Goal: Use online tool/utility: Utilize a website feature to perform a specific function

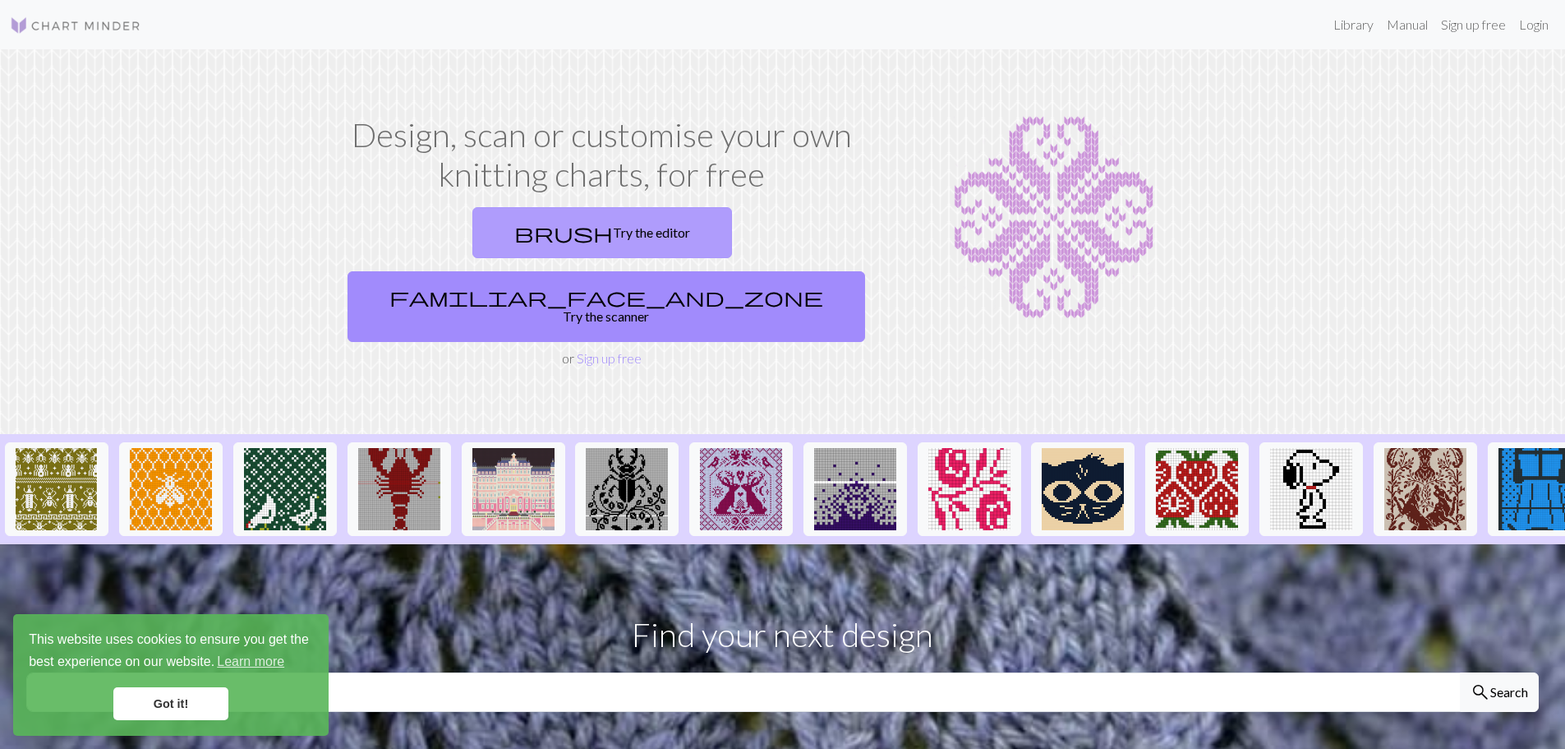
click at [483, 244] on link "brush Try the editor" at bounding box center [603, 232] width 260 height 51
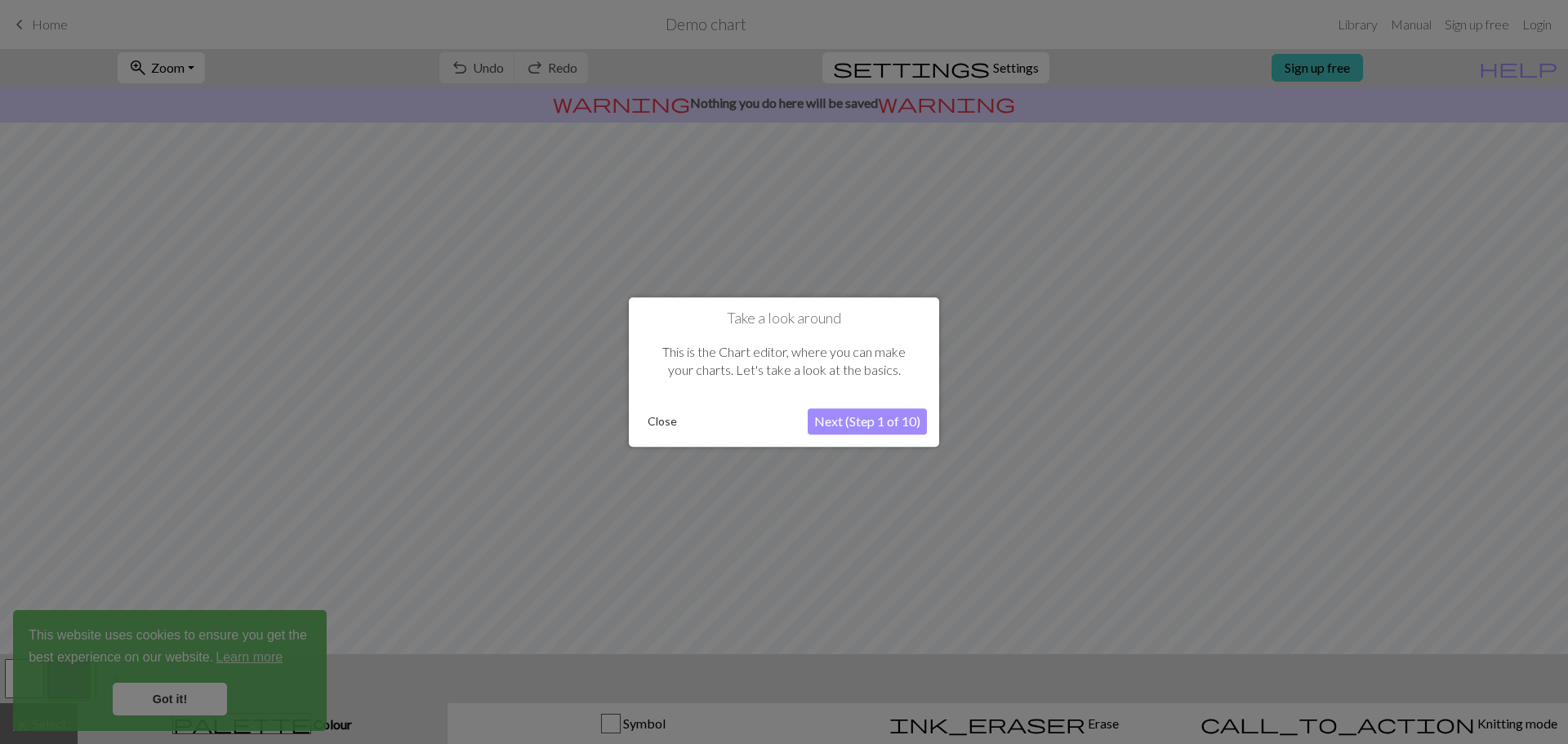
click at [862, 423] on button "Next (Step 1 of 10)" at bounding box center [867, 421] width 119 height 26
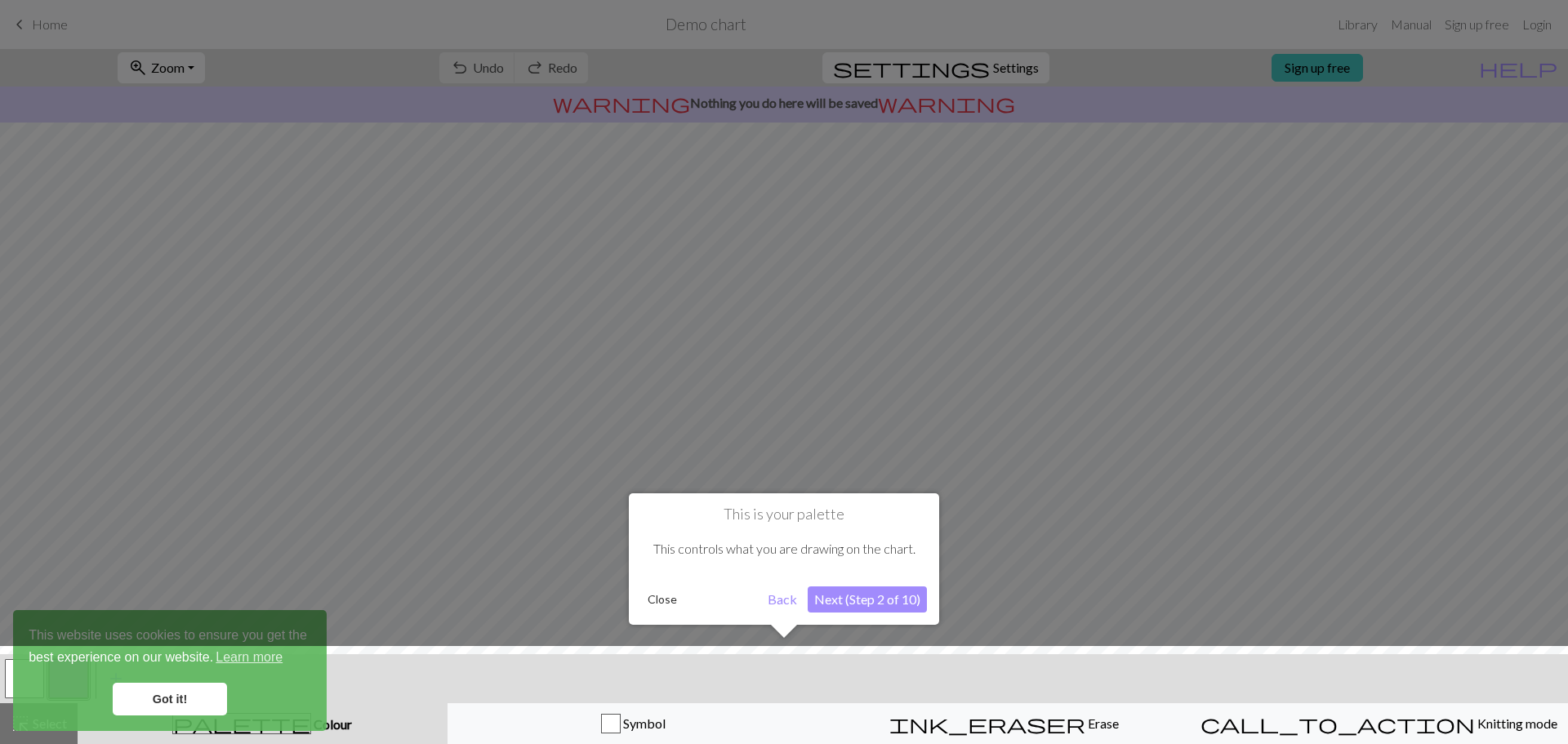
click at [860, 600] on button "Next (Step 2 of 10)" at bounding box center [867, 599] width 119 height 26
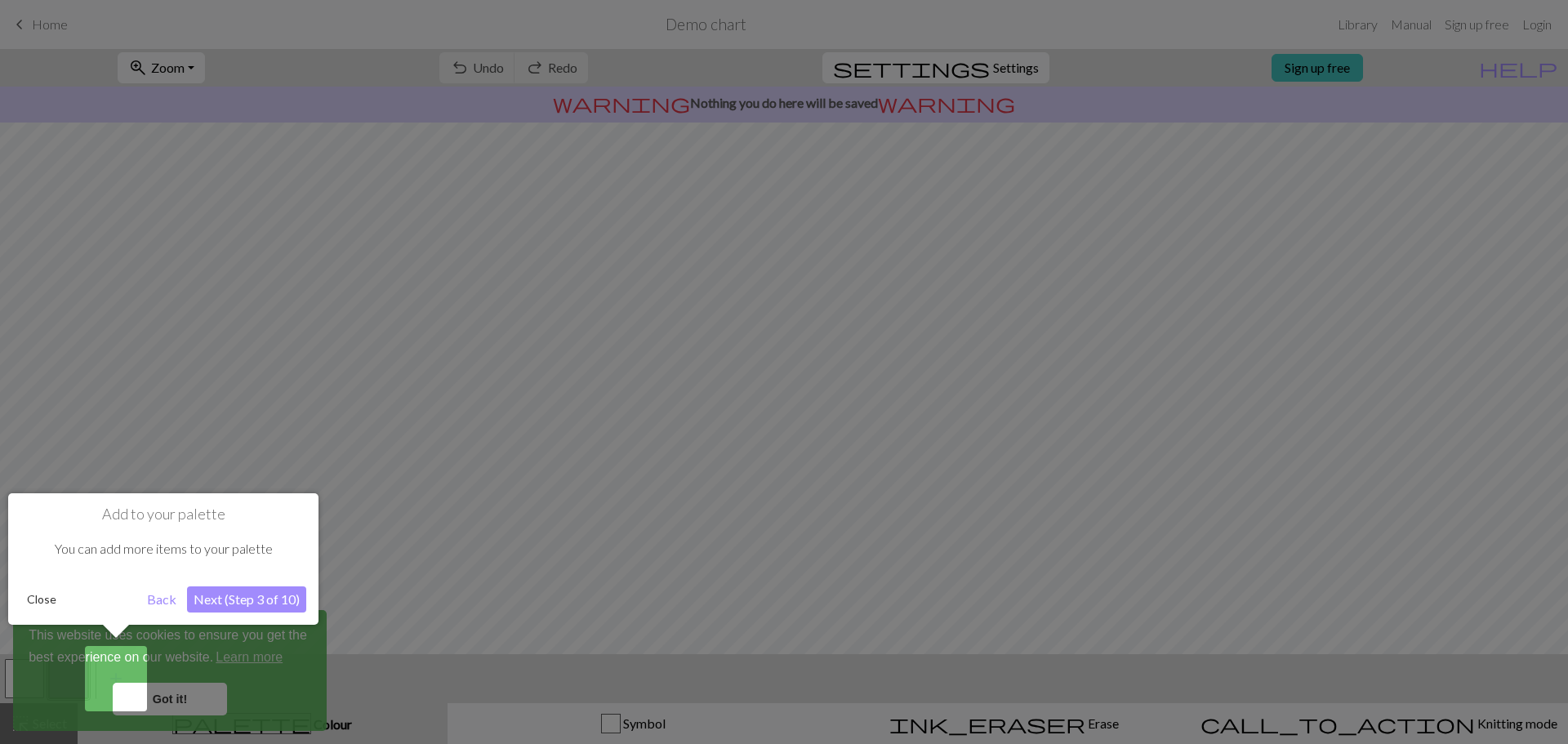
click at [261, 599] on button "Next (Step 3 of 10)" at bounding box center [246, 599] width 119 height 26
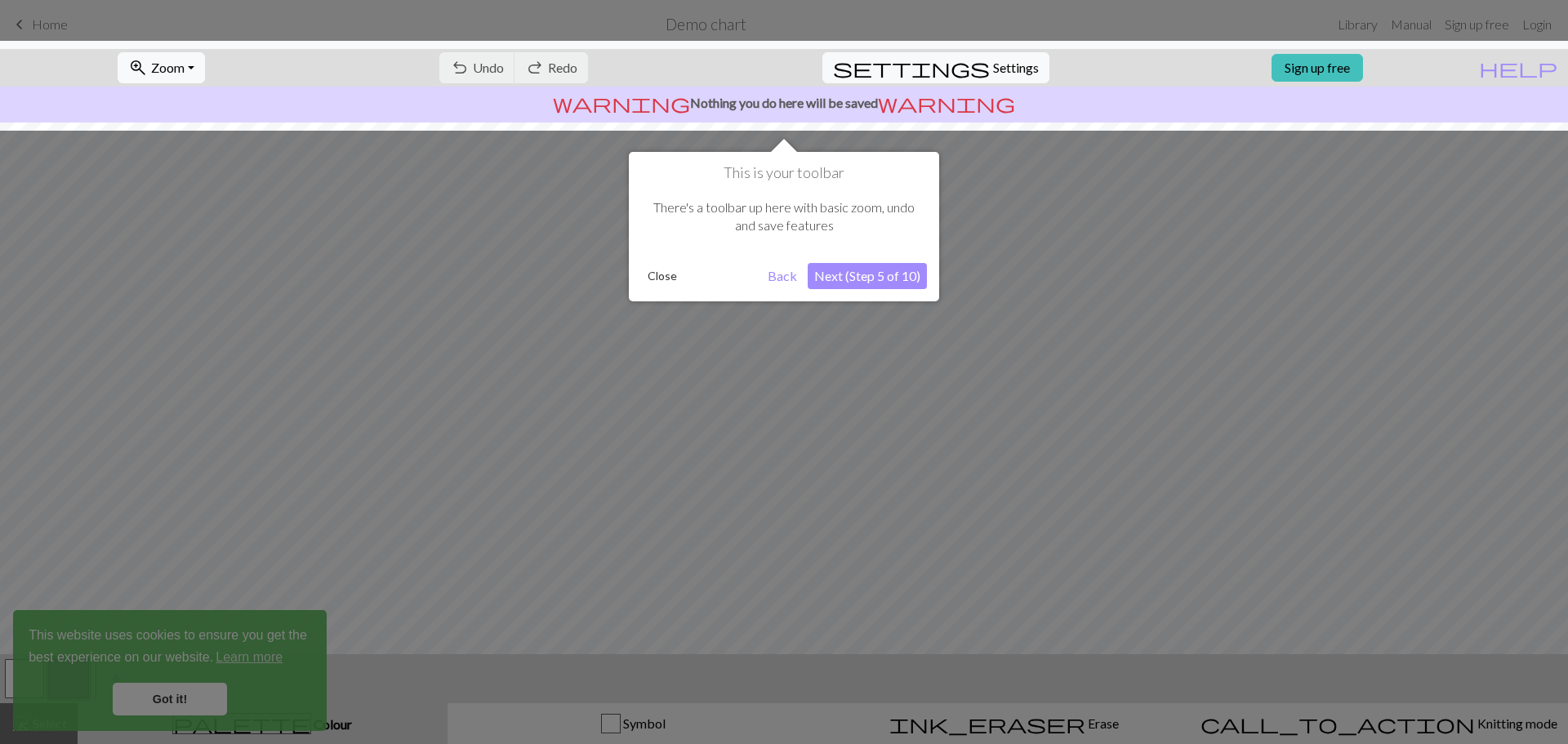
click at [854, 281] on button "Next (Step 5 of 10)" at bounding box center [867, 276] width 119 height 26
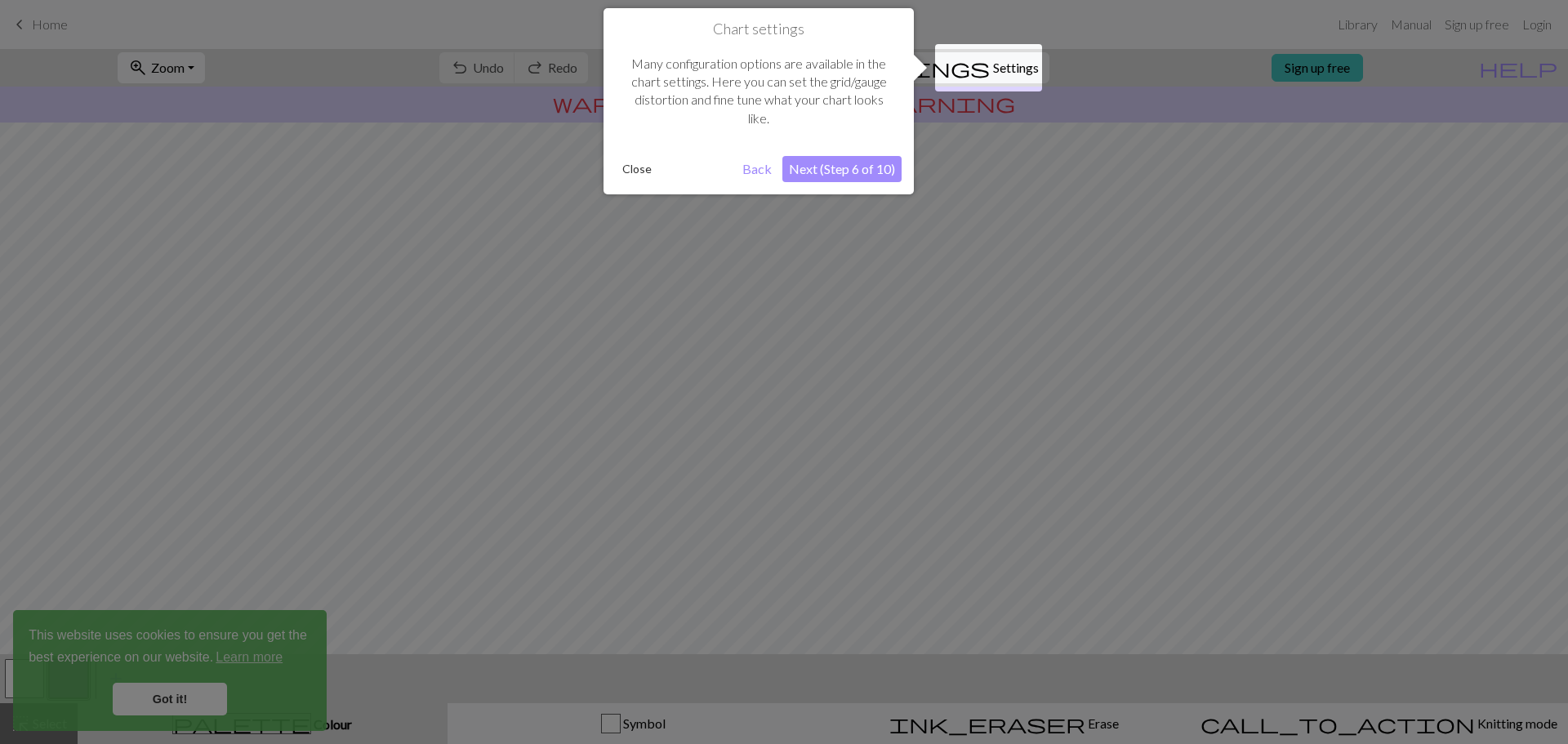
click at [853, 176] on button "Next (Step 6 of 10)" at bounding box center [842, 169] width 119 height 26
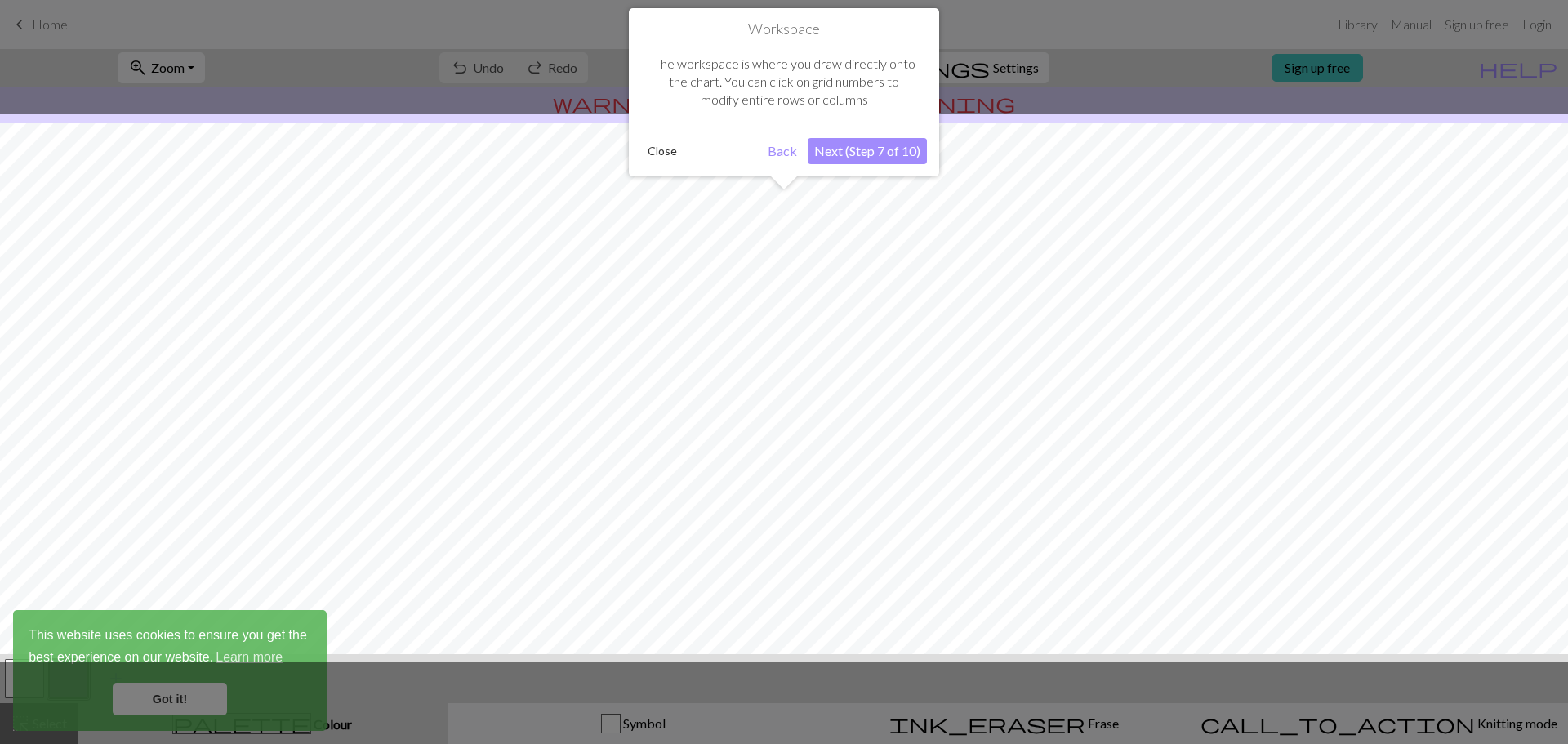
scroll to position [76, 0]
click at [851, 150] on button "Next (Step 7 of 10)" at bounding box center [867, 151] width 119 height 26
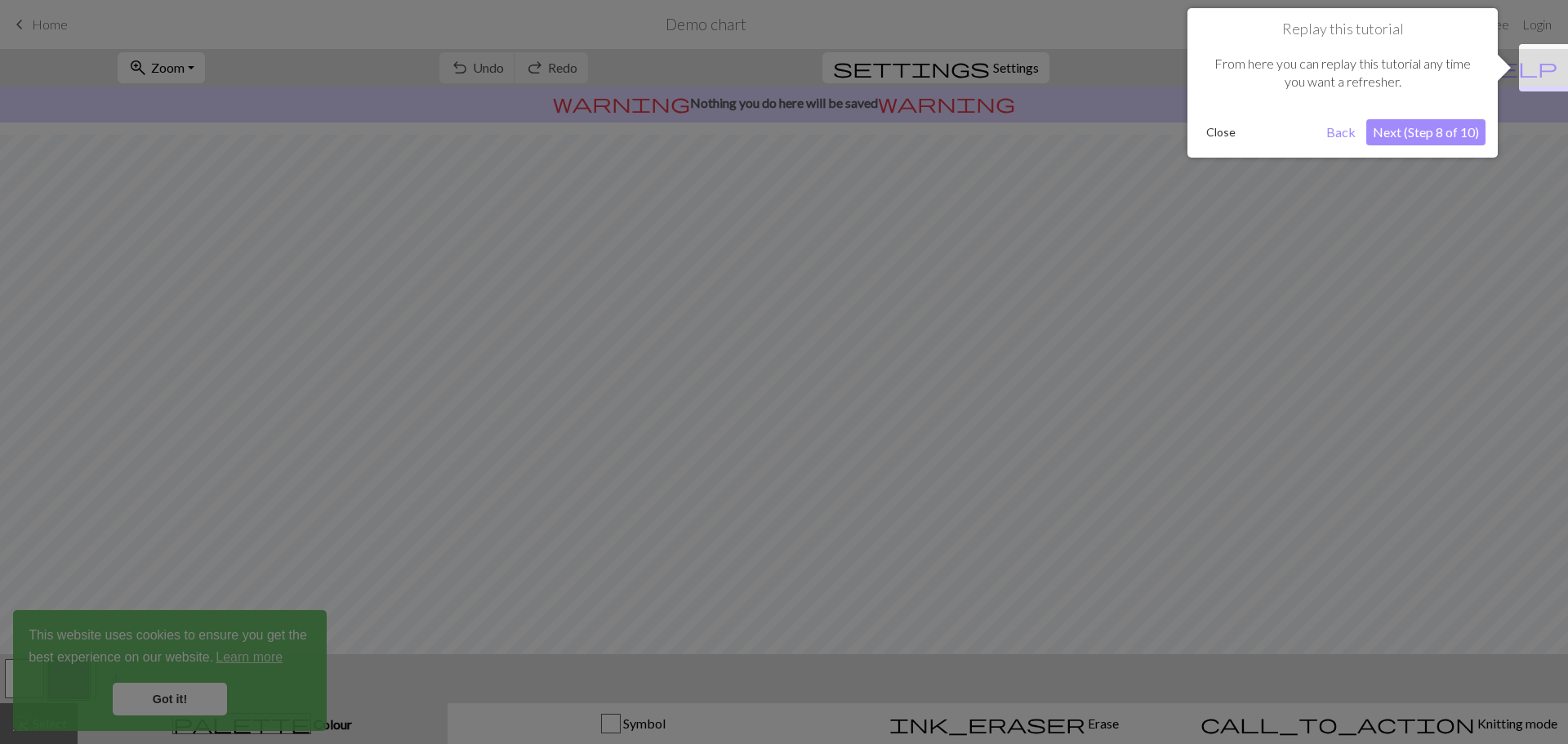
click at [1435, 135] on button "Next (Step 8 of 10)" at bounding box center [1426, 132] width 119 height 26
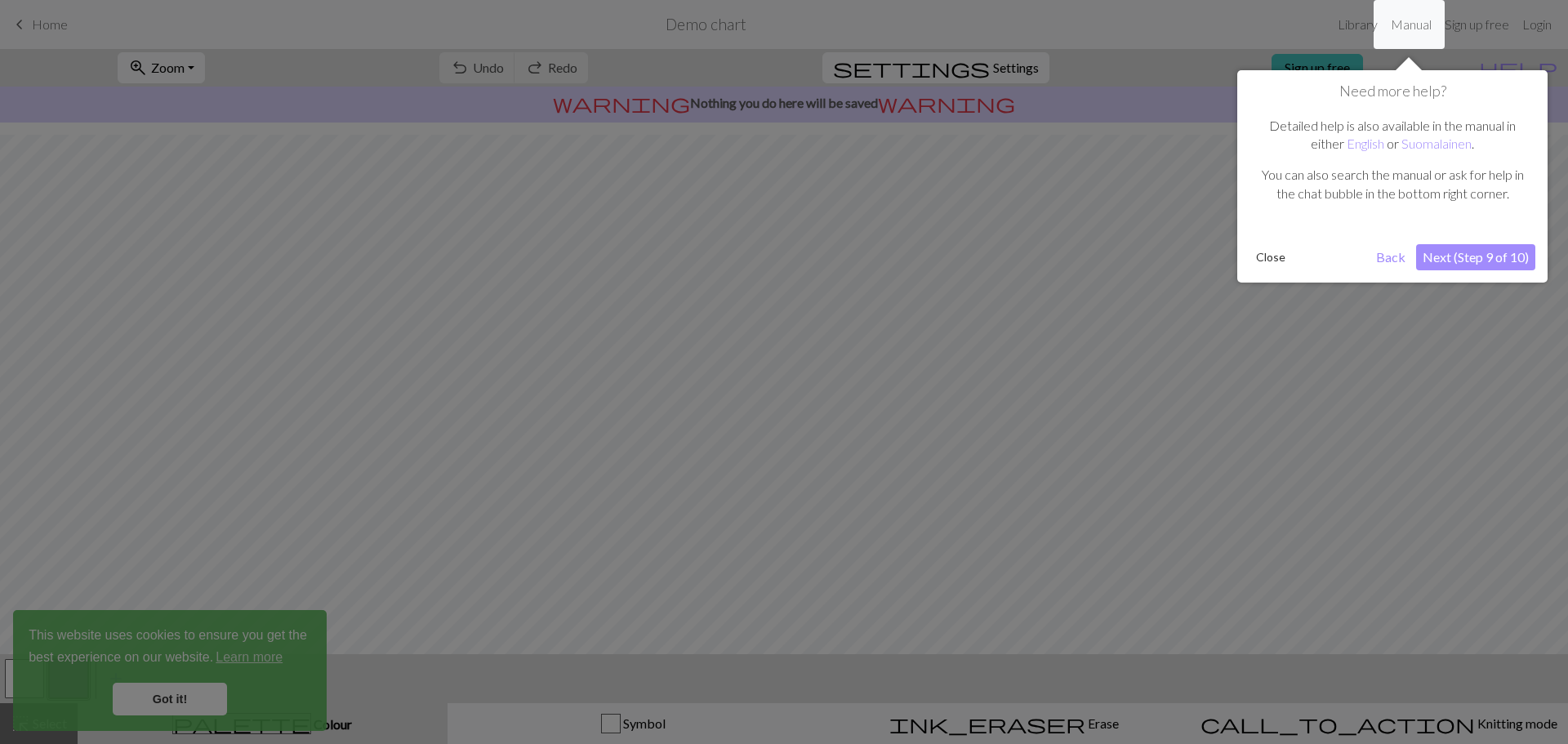
click at [1478, 256] on button "Next (Step 9 of 10)" at bounding box center [1476, 257] width 119 height 26
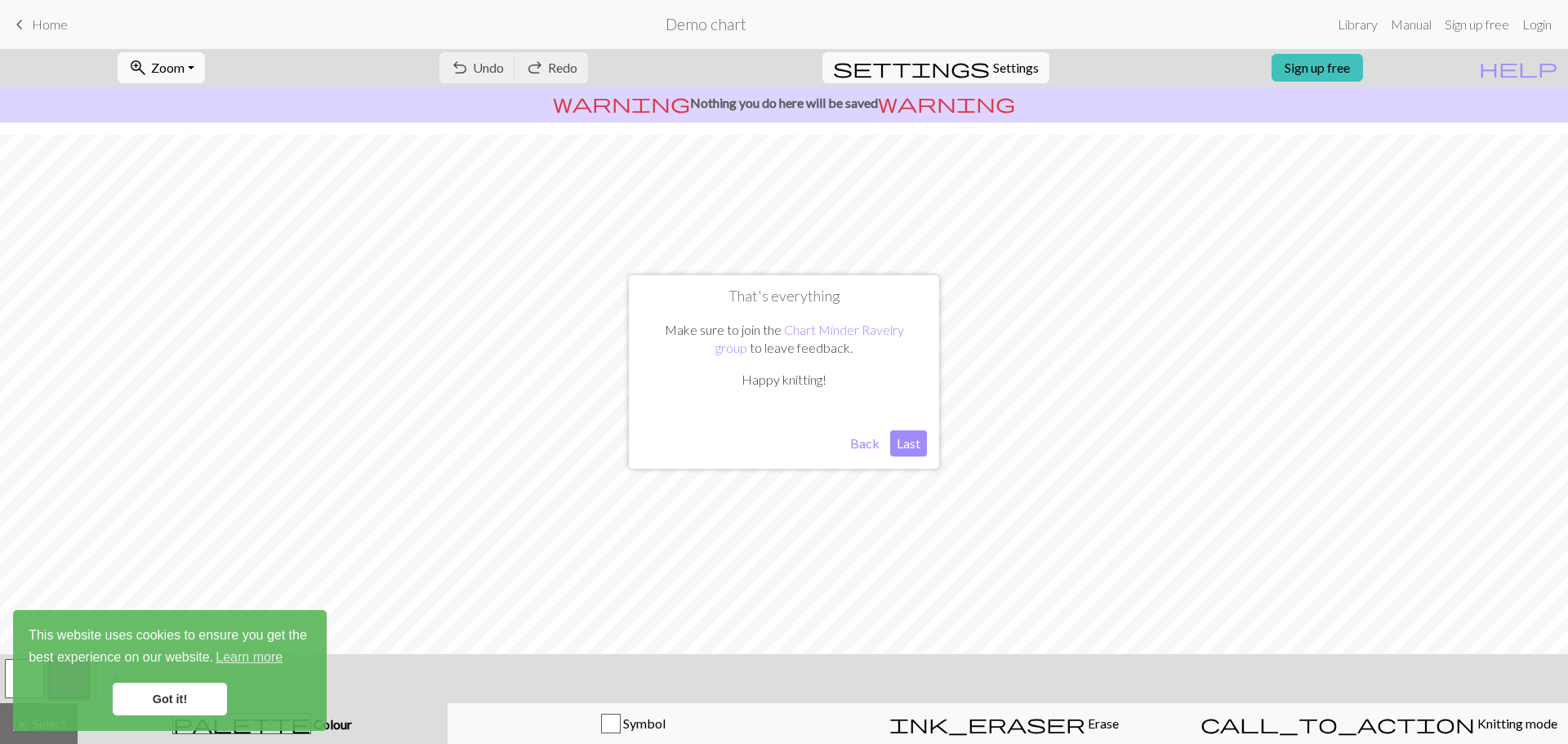
click at [907, 442] on button "Last" at bounding box center [908, 443] width 37 height 26
click at [173, 701] on link "Got it!" at bounding box center [169, 698] width 114 height 33
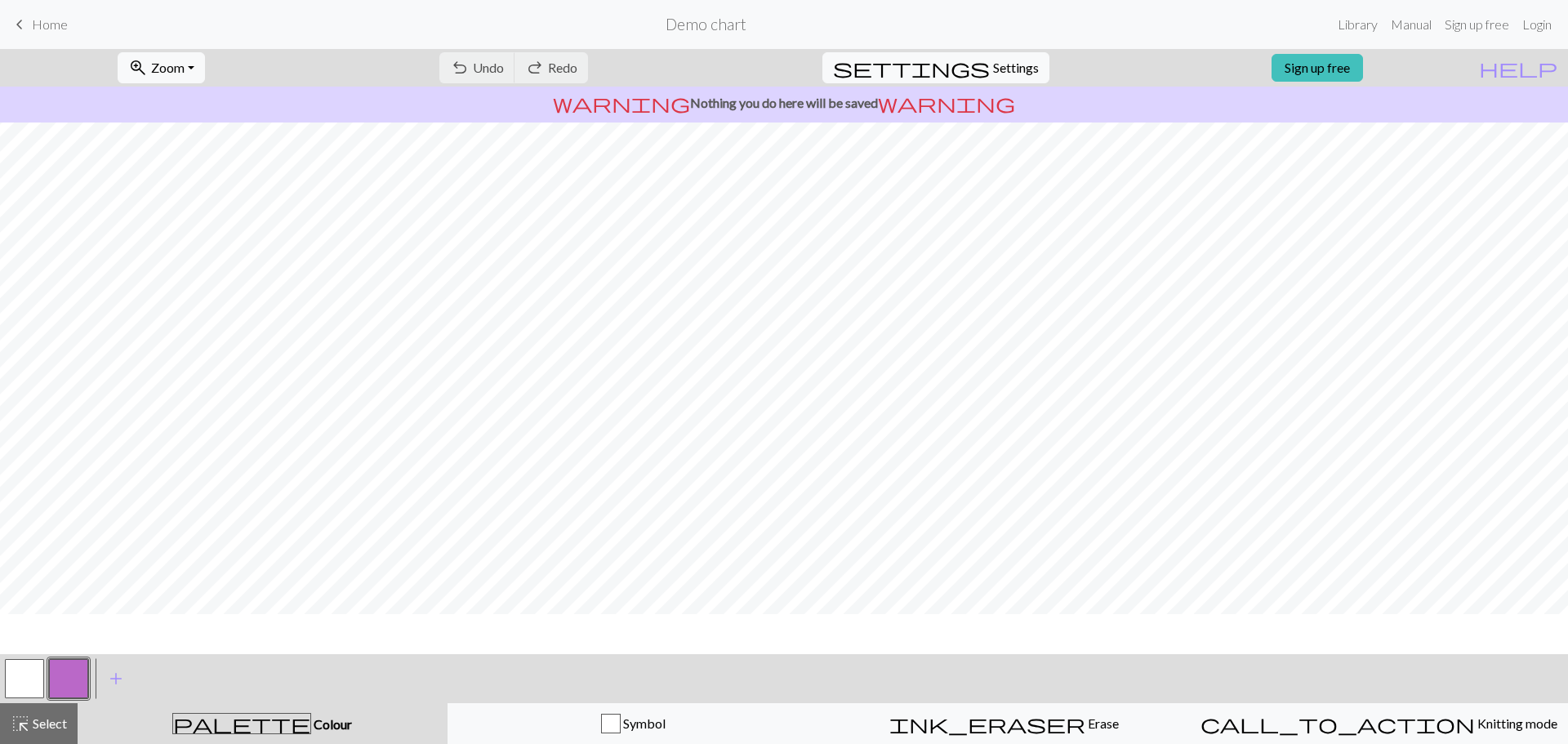
scroll to position [76, 0]
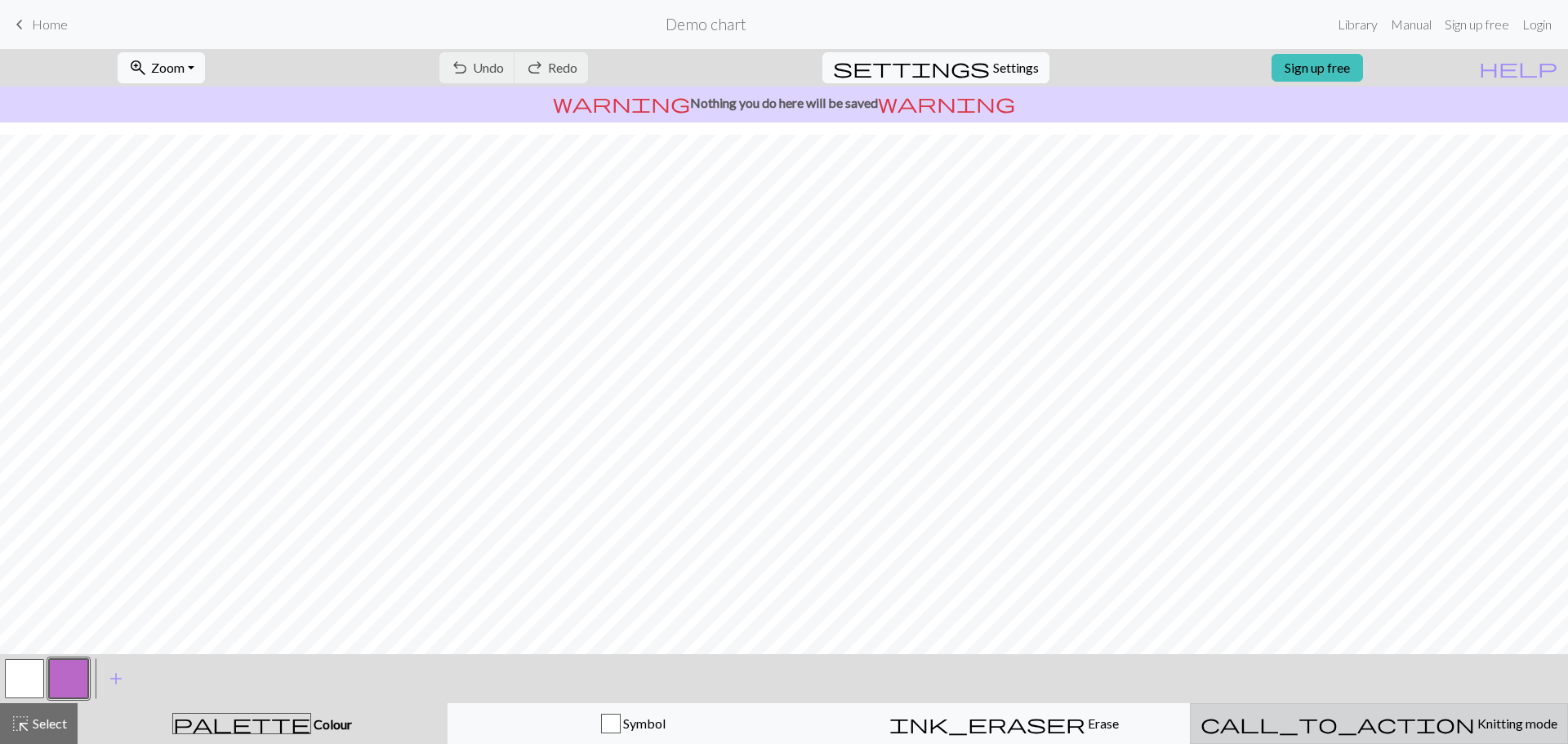
click at [1475, 725] on span "Knitting mode" at bounding box center [1515, 723] width 82 height 16
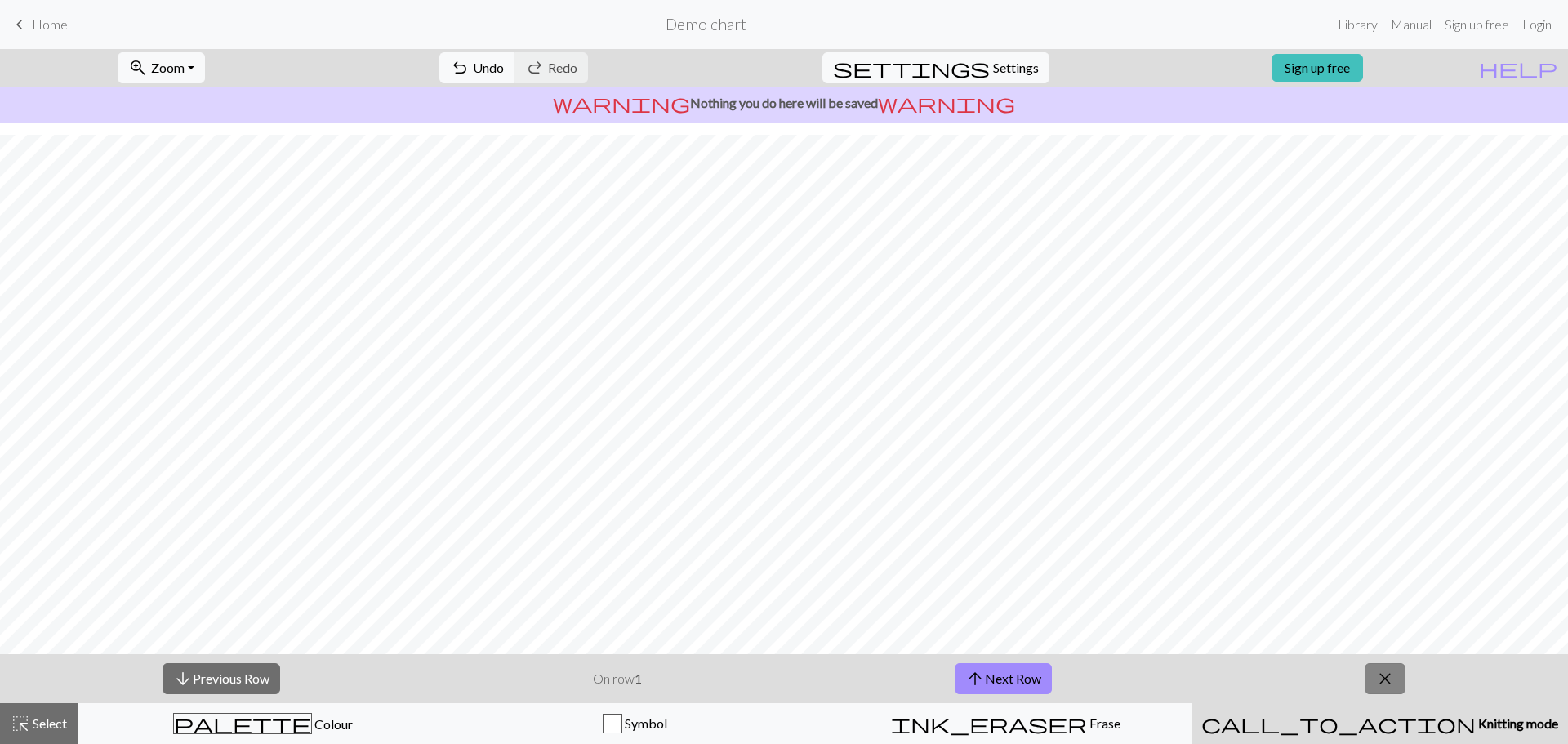
click at [1389, 680] on span "close" at bounding box center [1385, 677] width 20 height 23
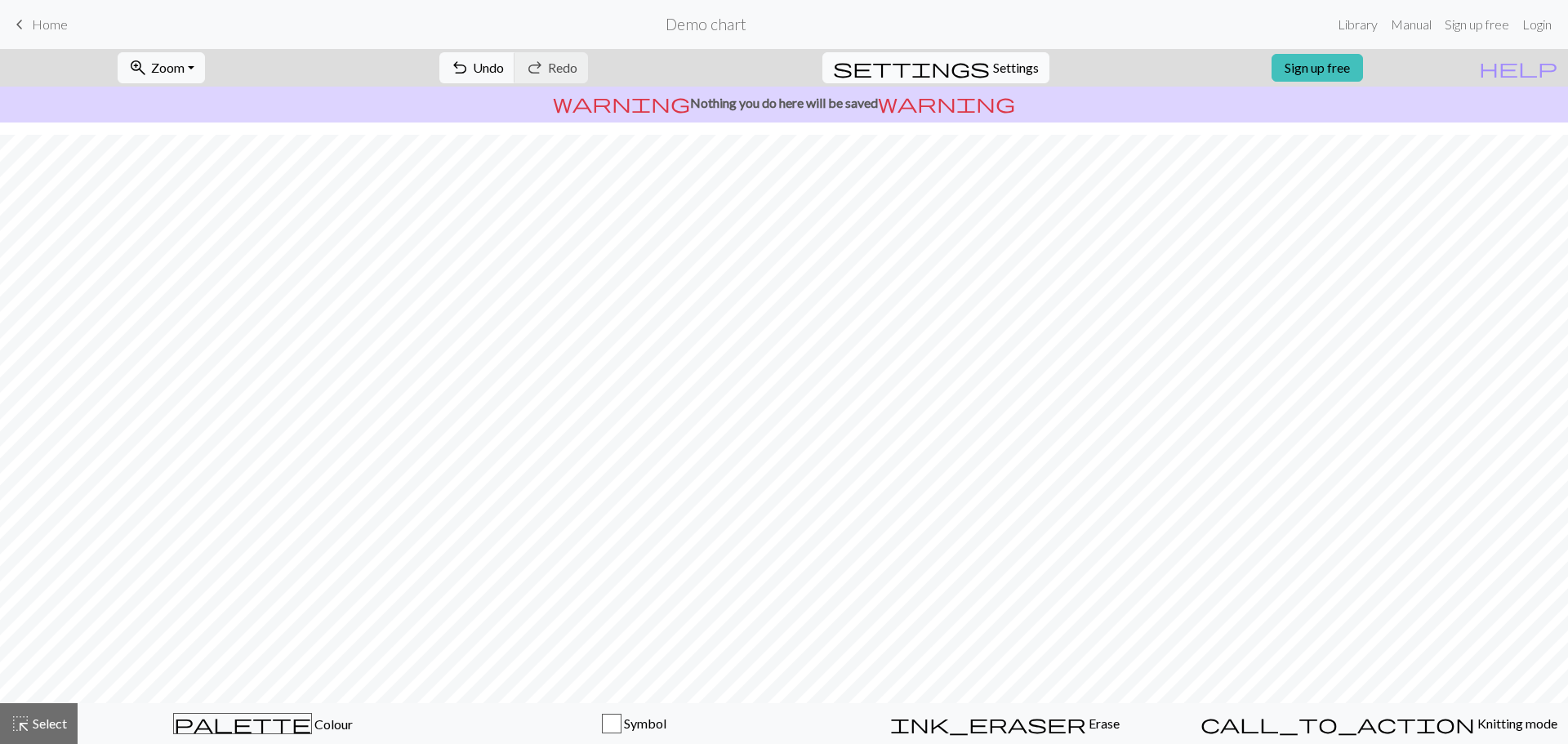
click at [975, 66] on button "settings Settings" at bounding box center [936, 68] width 227 height 31
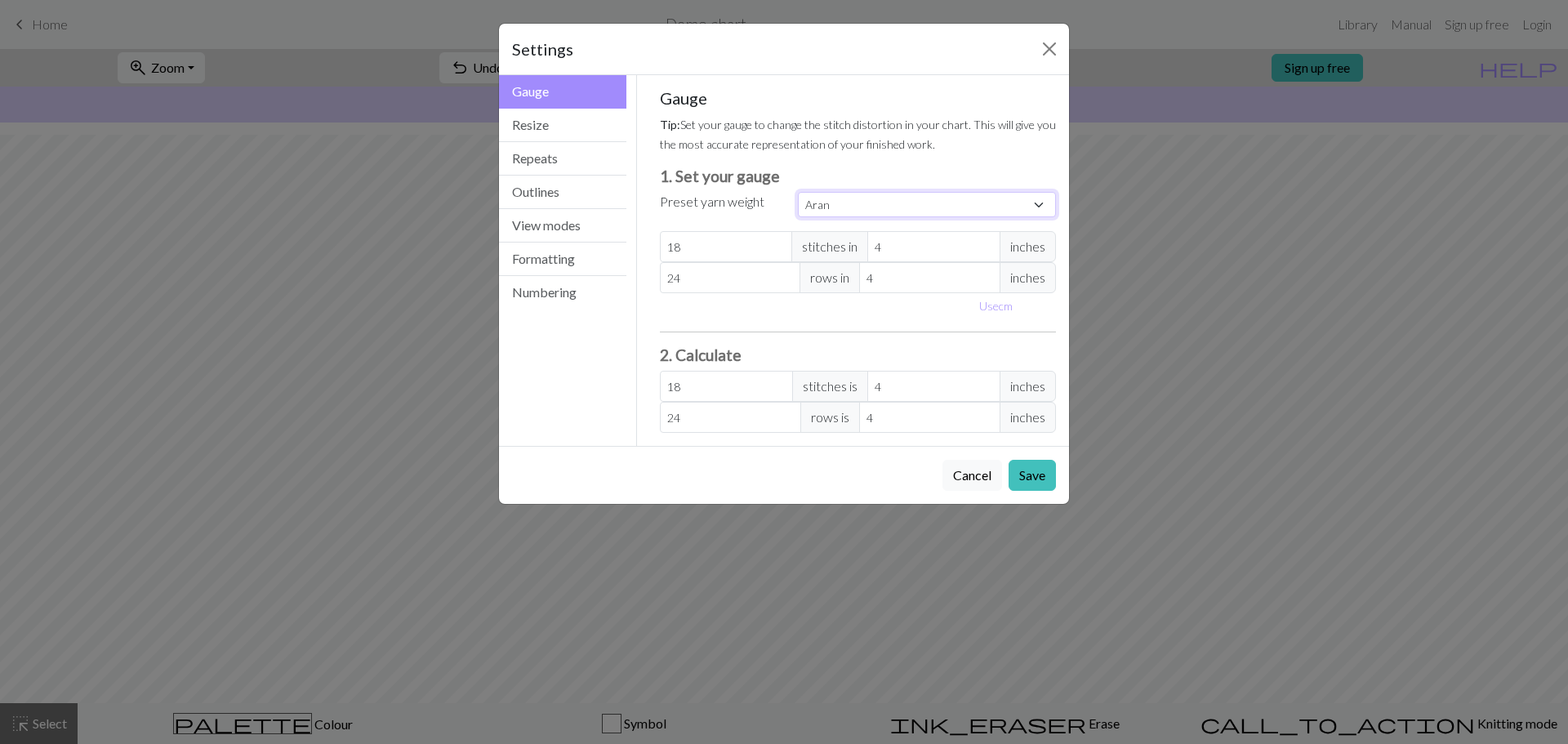
click at [927, 212] on select "Custom Square Lace Light Fingering Fingering Sport Double knit Worsted Aran Bul…" at bounding box center [927, 204] width 258 height 25
select select "worsted"
click at [798, 192] on select "Custom Square Lace Light Fingering Fingering Sport Double knit Worsted Aran Bul…" at bounding box center [927, 204] width 258 height 25
type input "20"
type input "26"
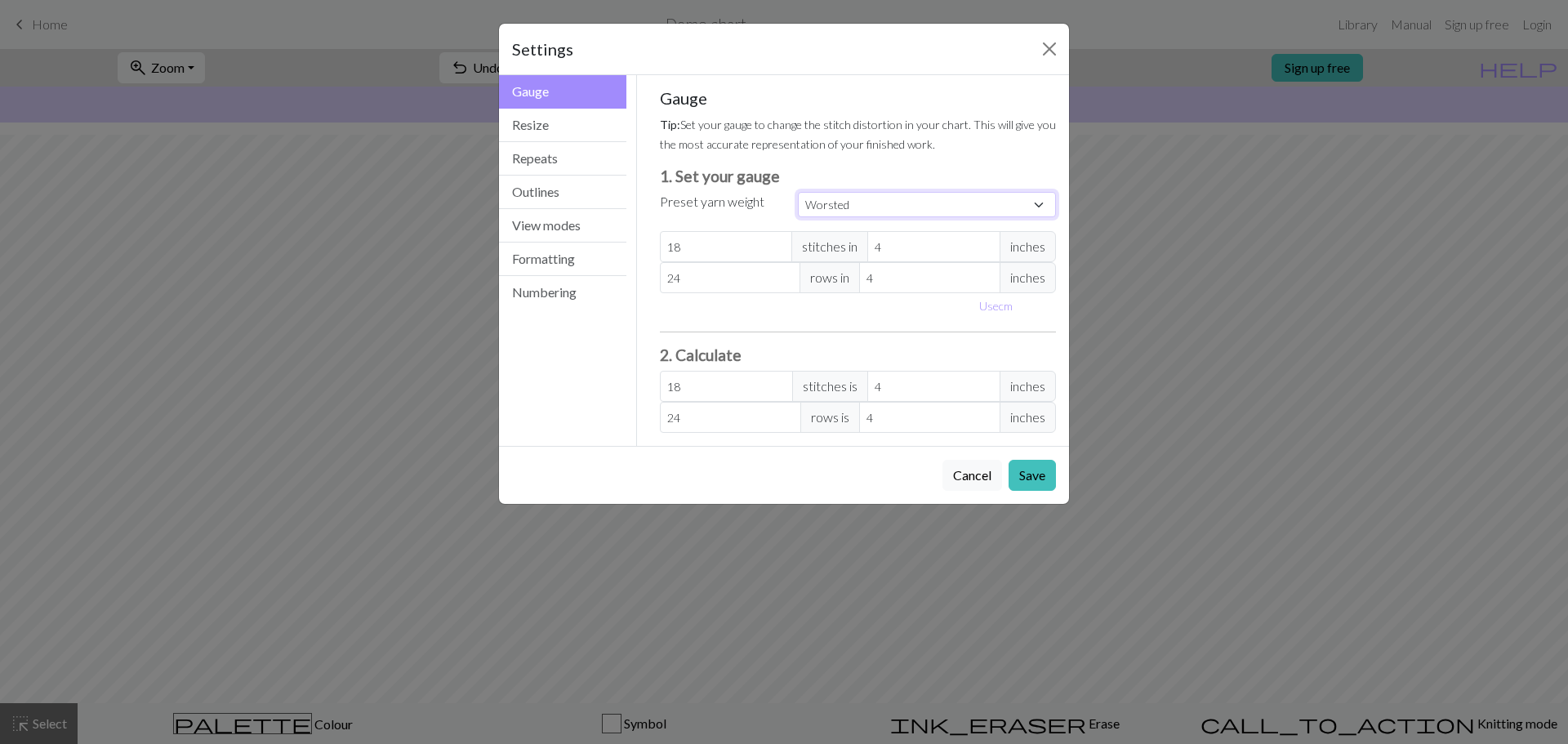
type input "20"
type input "26"
click at [549, 190] on button "Outlines" at bounding box center [562, 193] width 127 height 34
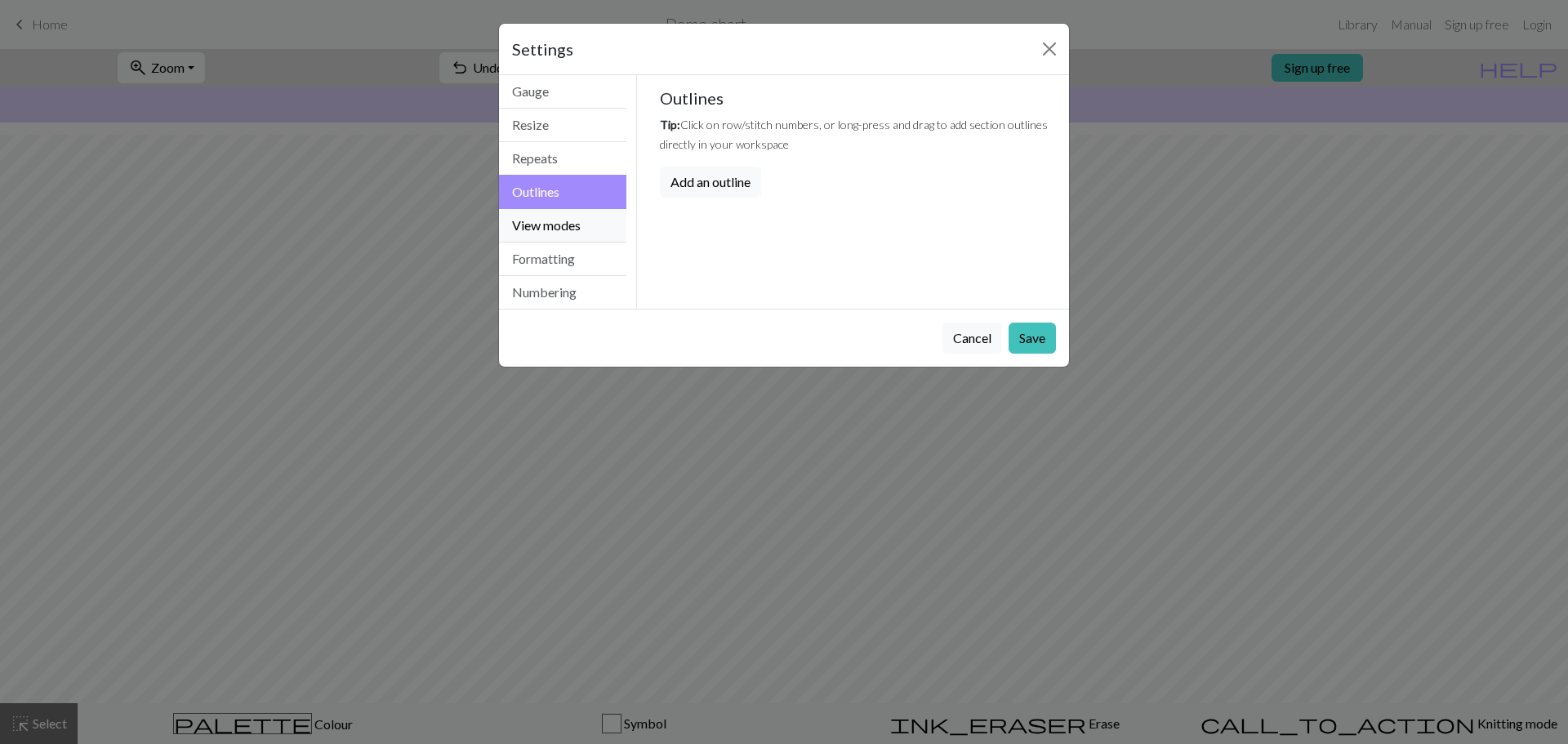
click at [548, 216] on button "View modes" at bounding box center [562, 225] width 127 height 34
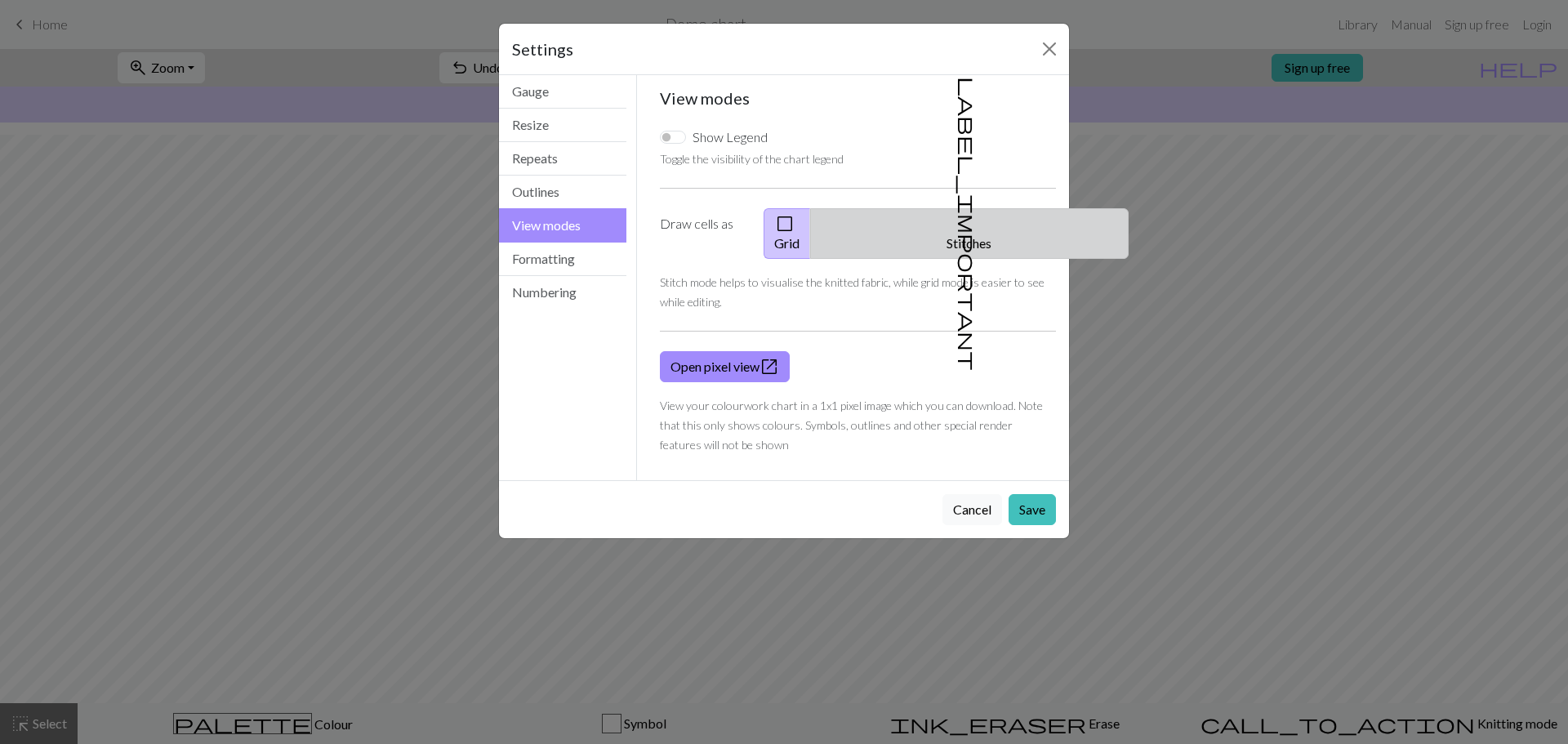
click at [967, 231] on button "label_important Stitches" at bounding box center [969, 233] width 318 height 51
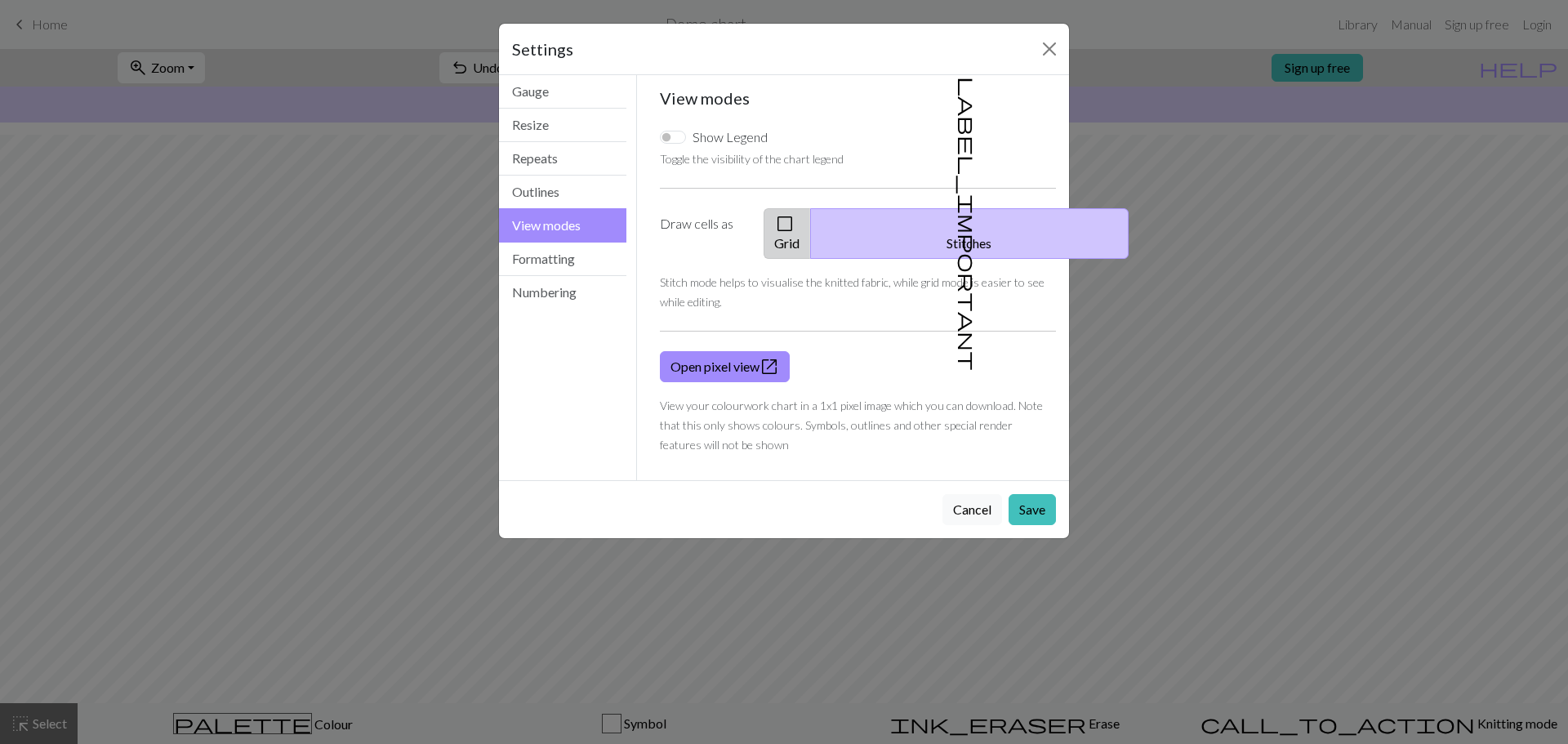
click at [811, 226] on button "check_box_outline_blank Grid" at bounding box center [787, 233] width 48 height 51
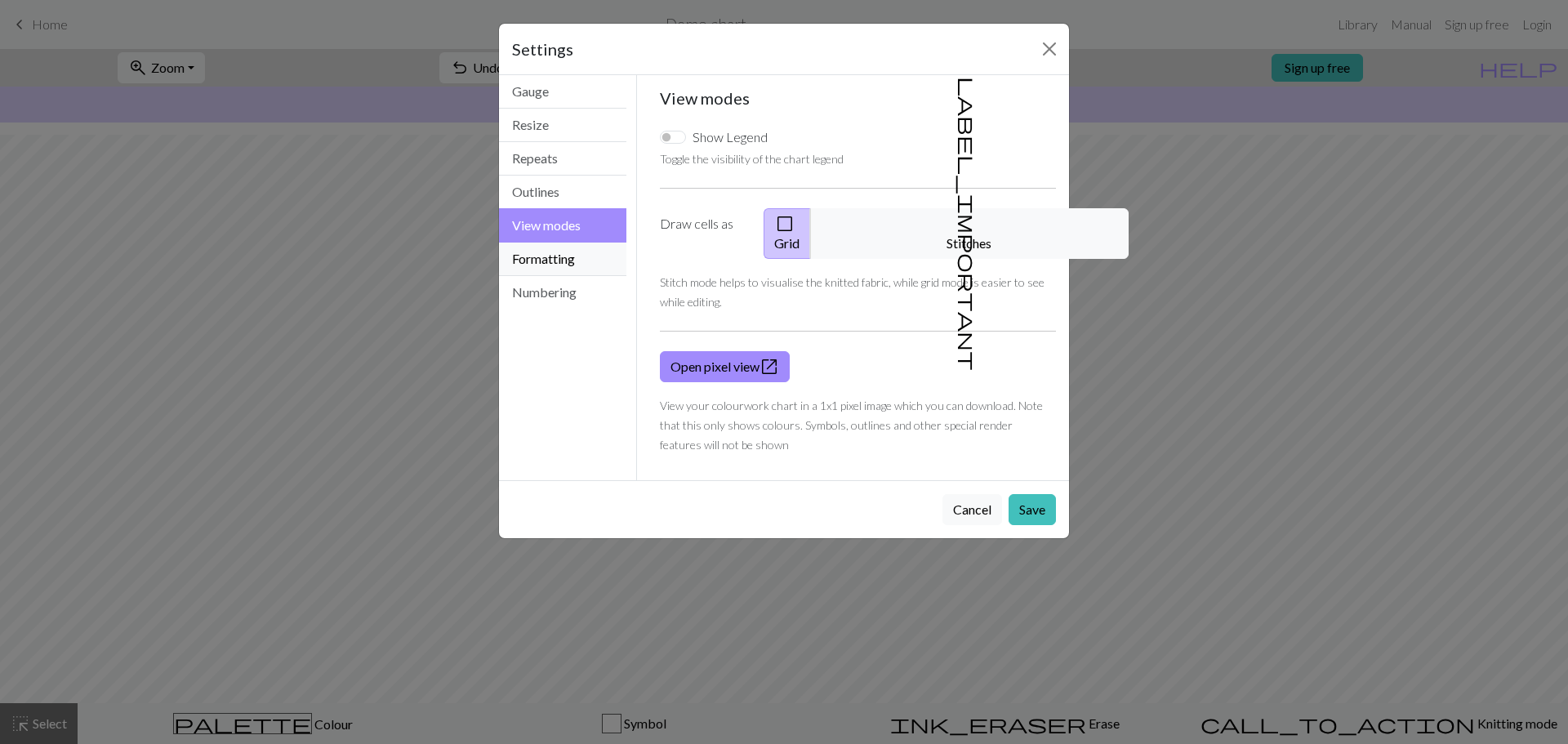
click at [568, 259] on button "Formatting" at bounding box center [562, 259] width 127 height 34
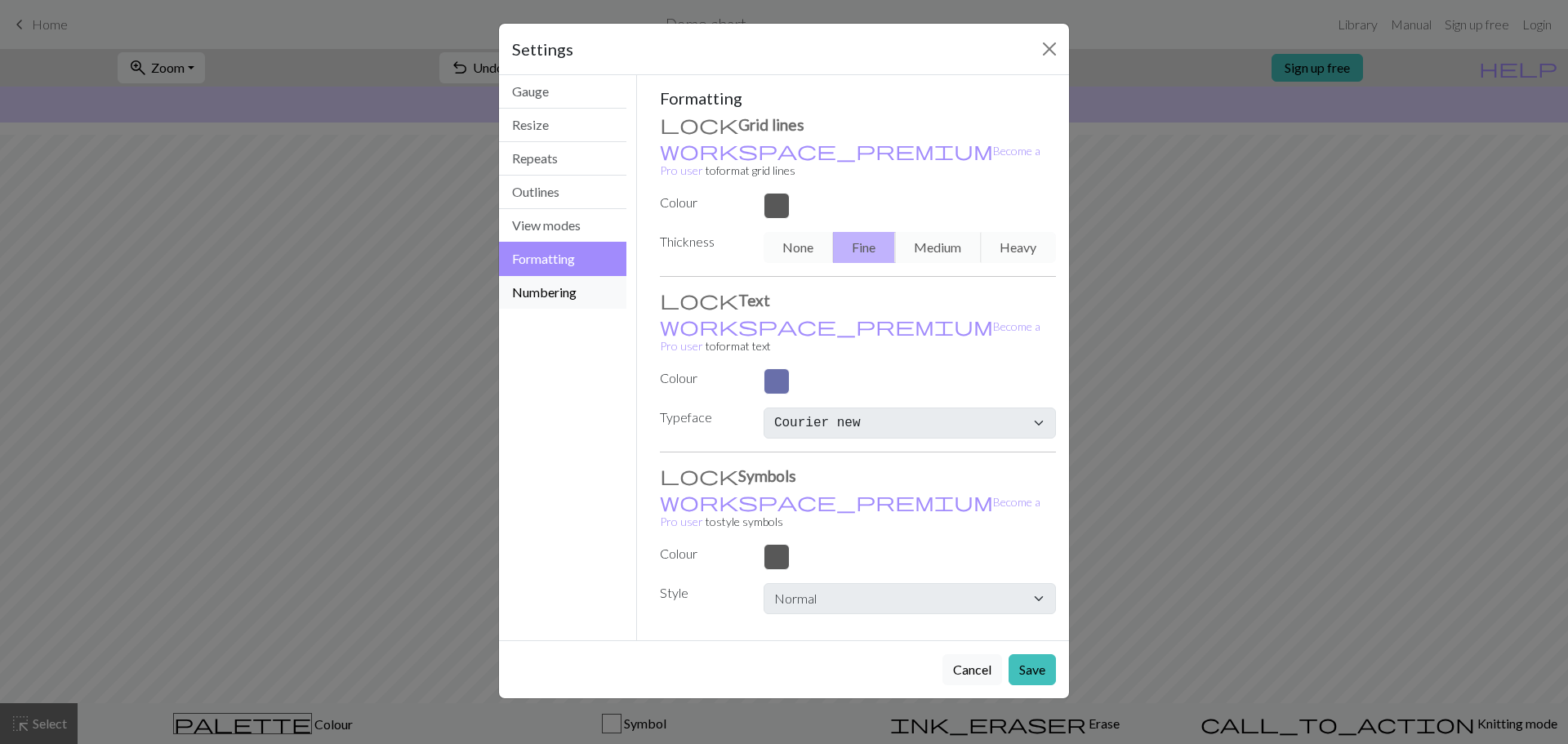
click at [563, 301] on button "Numbering" at bounding box center [562, 292] width 127 height 33
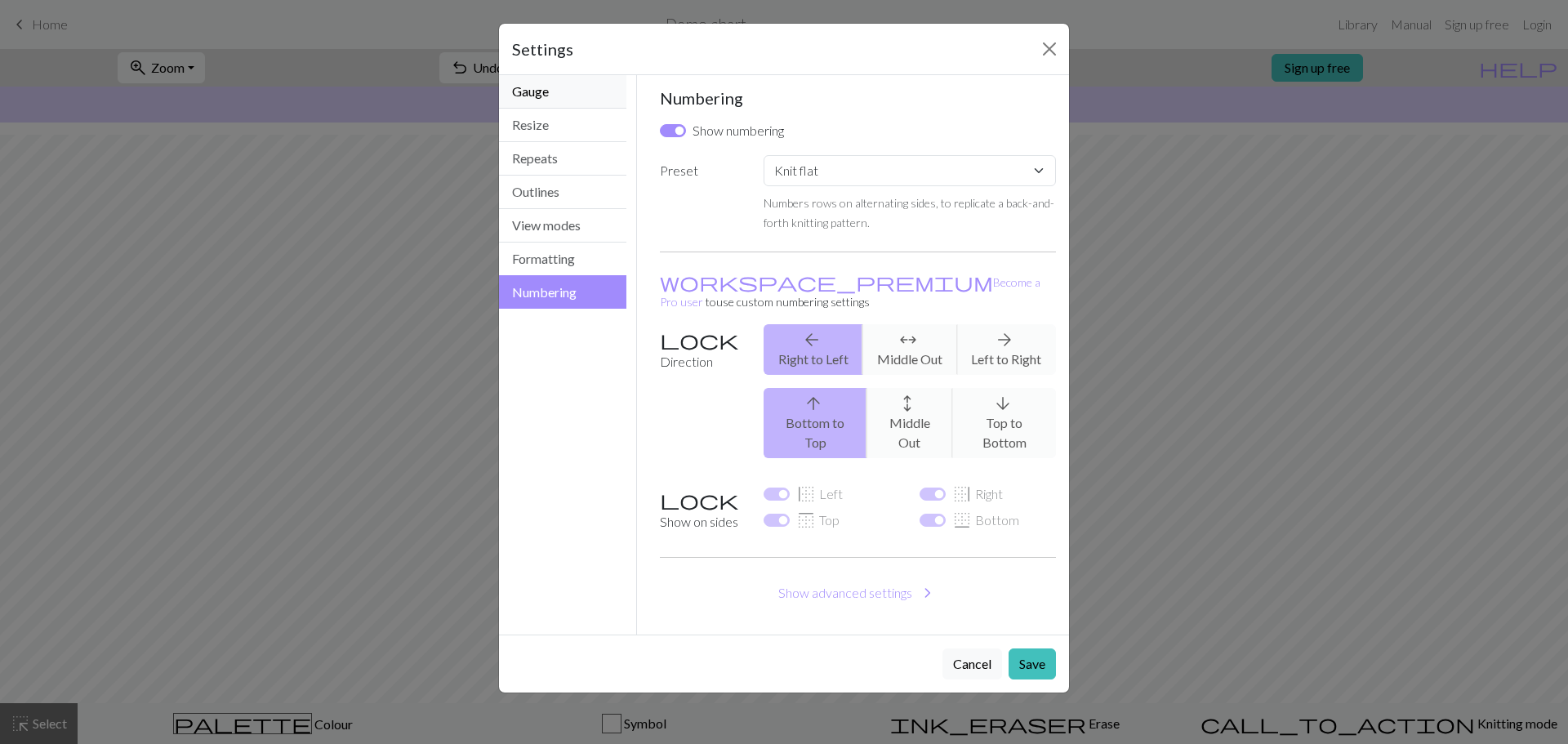
click at [554, 107] on button "Gauge" at bounding box center [562, 92] width 127 height 34
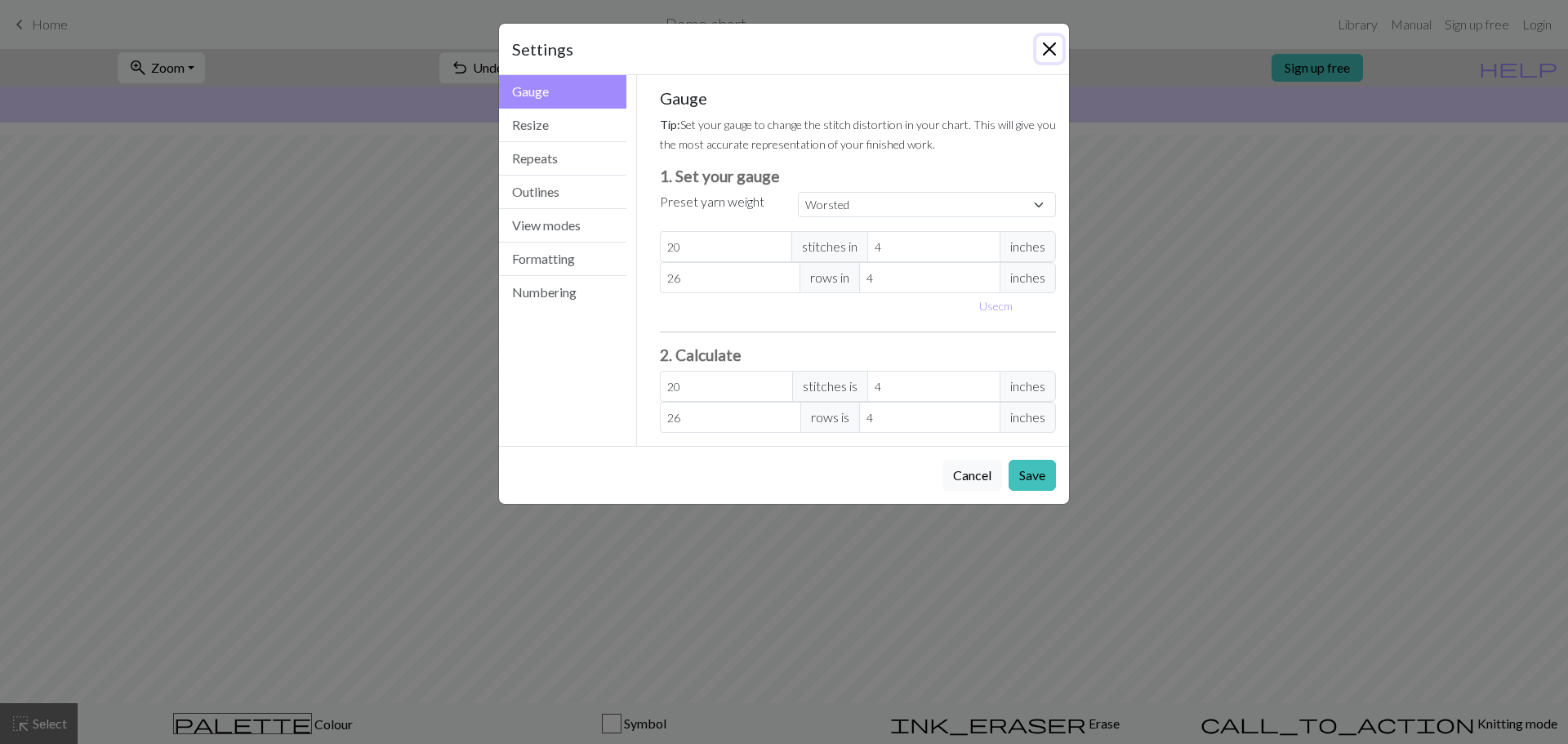
click at [1051, 46] on button "Close" at bounding box center [1049, 49] width 26 height 26
